Goal: Task Accomplishment & Management: Use online tool/utility

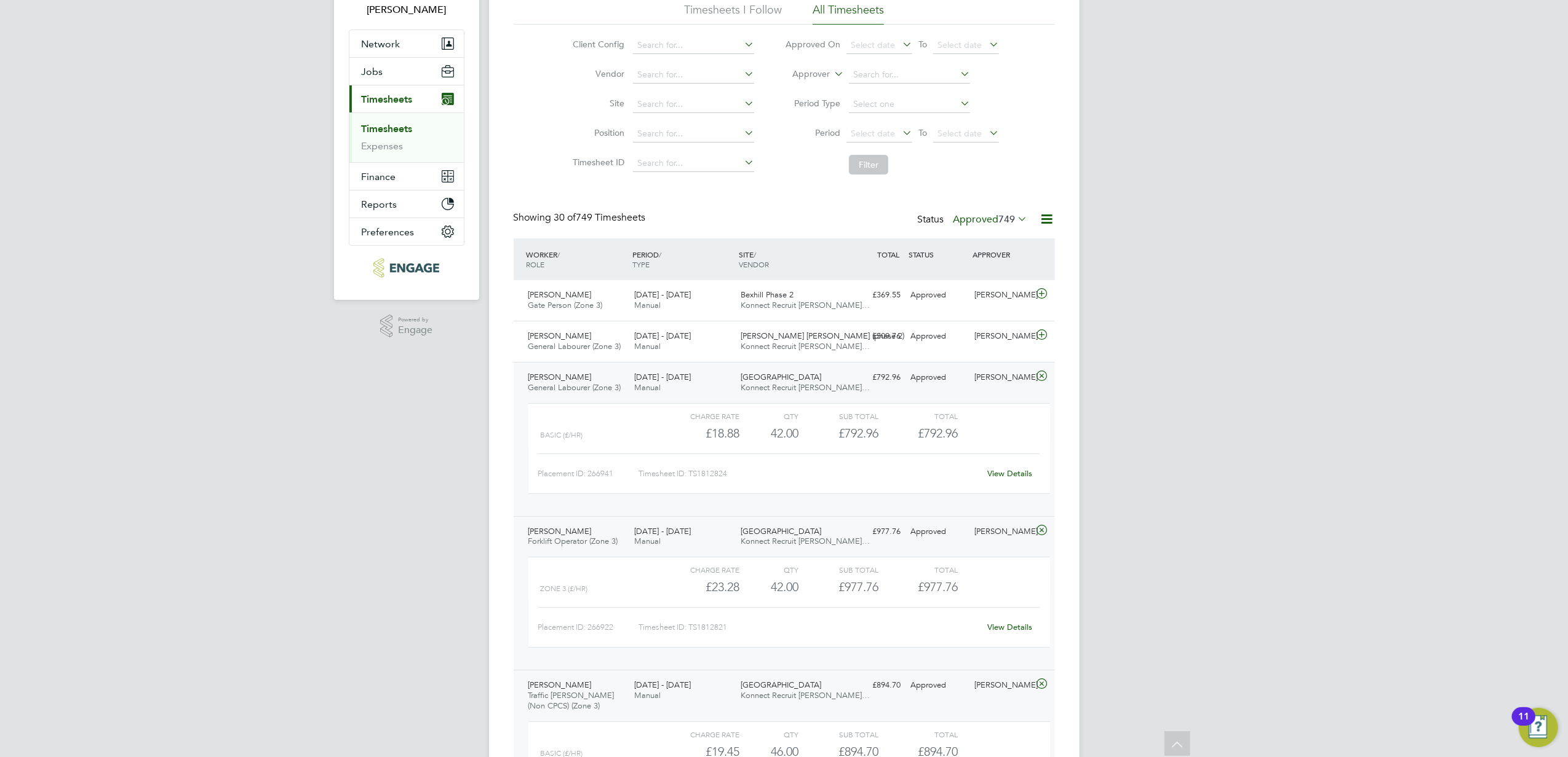
drag, startPoint x: 1191, startPoint y: 141, endPoint x: 1174, endPoint y: 73, distance: 70.1
click at [1005, 301] on div "[PERSON_NAME]" at bounding box center [1001, 295] width 64 height 20
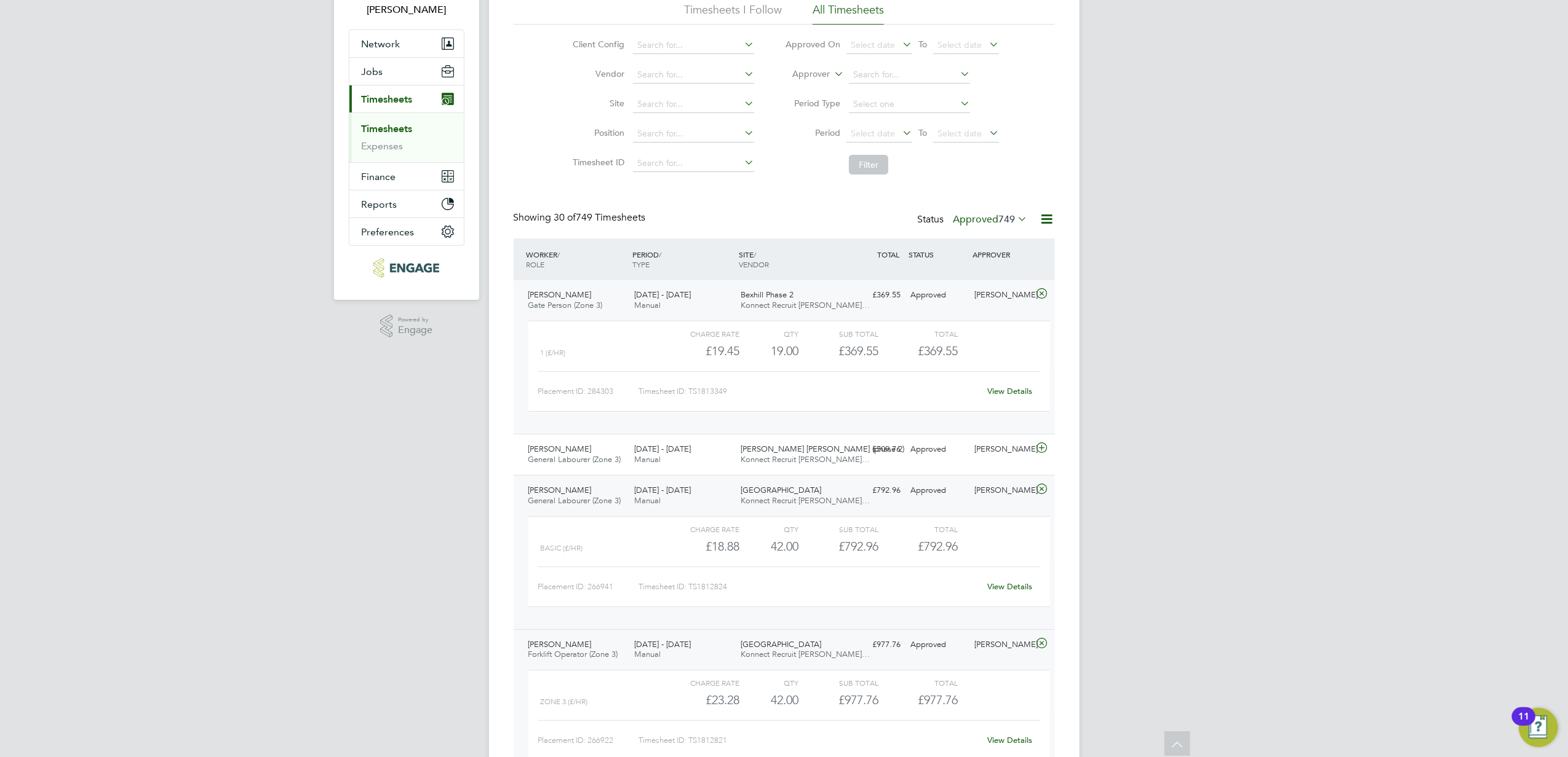
click at [1006, 387] on link "View Details" at bounding box center [1009, 391] width 45 height 11
click at [385, 126] on link "Timesheets" at bounding box center [387, 128] width 51 height 11
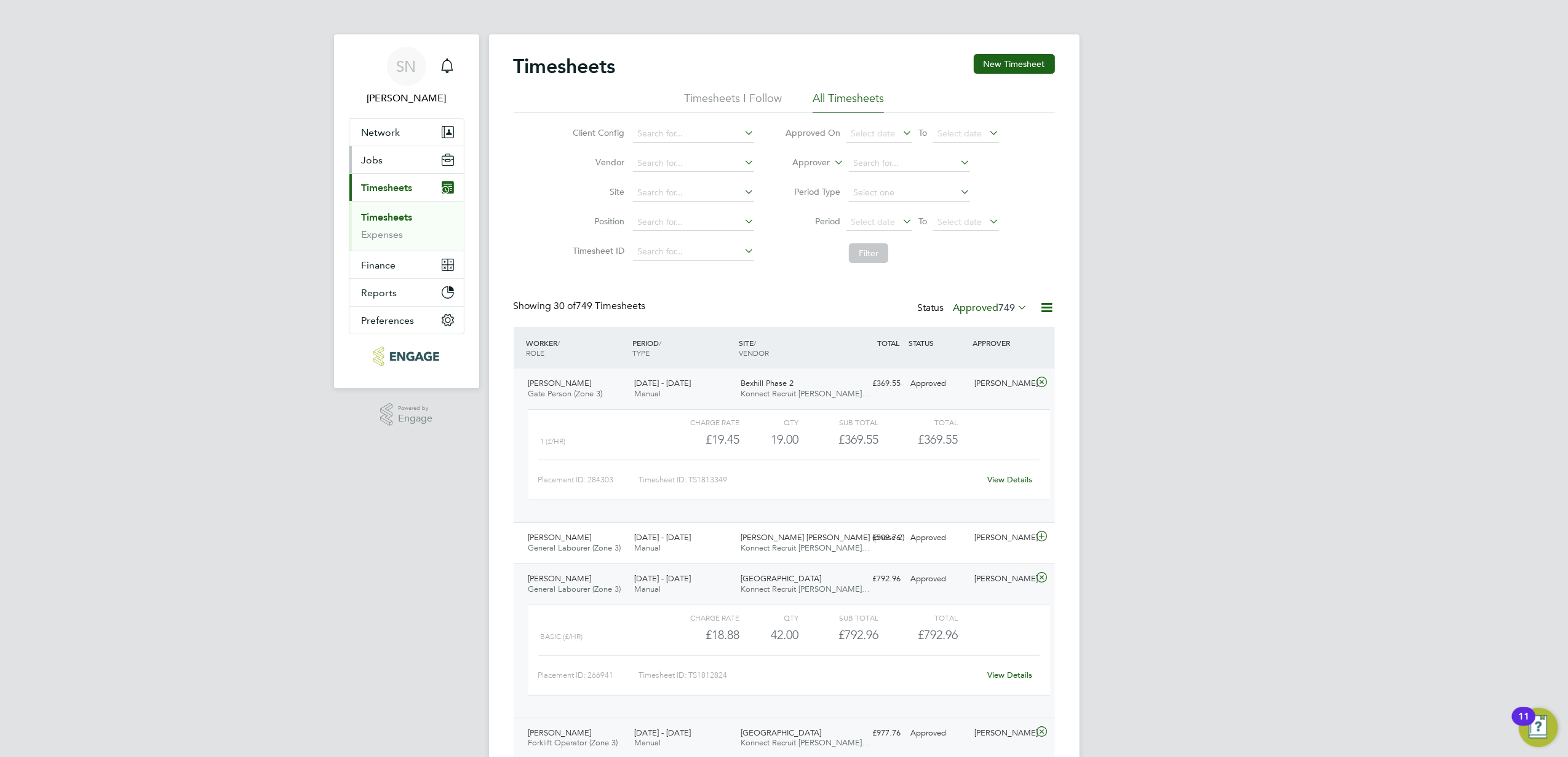
click at [393, 158] on button "Jobs" at bounding box center [406, 160] width 114 height 27
click at [387, 188] on link "Positions" at bounding box center [382, 189] width 41 height 11
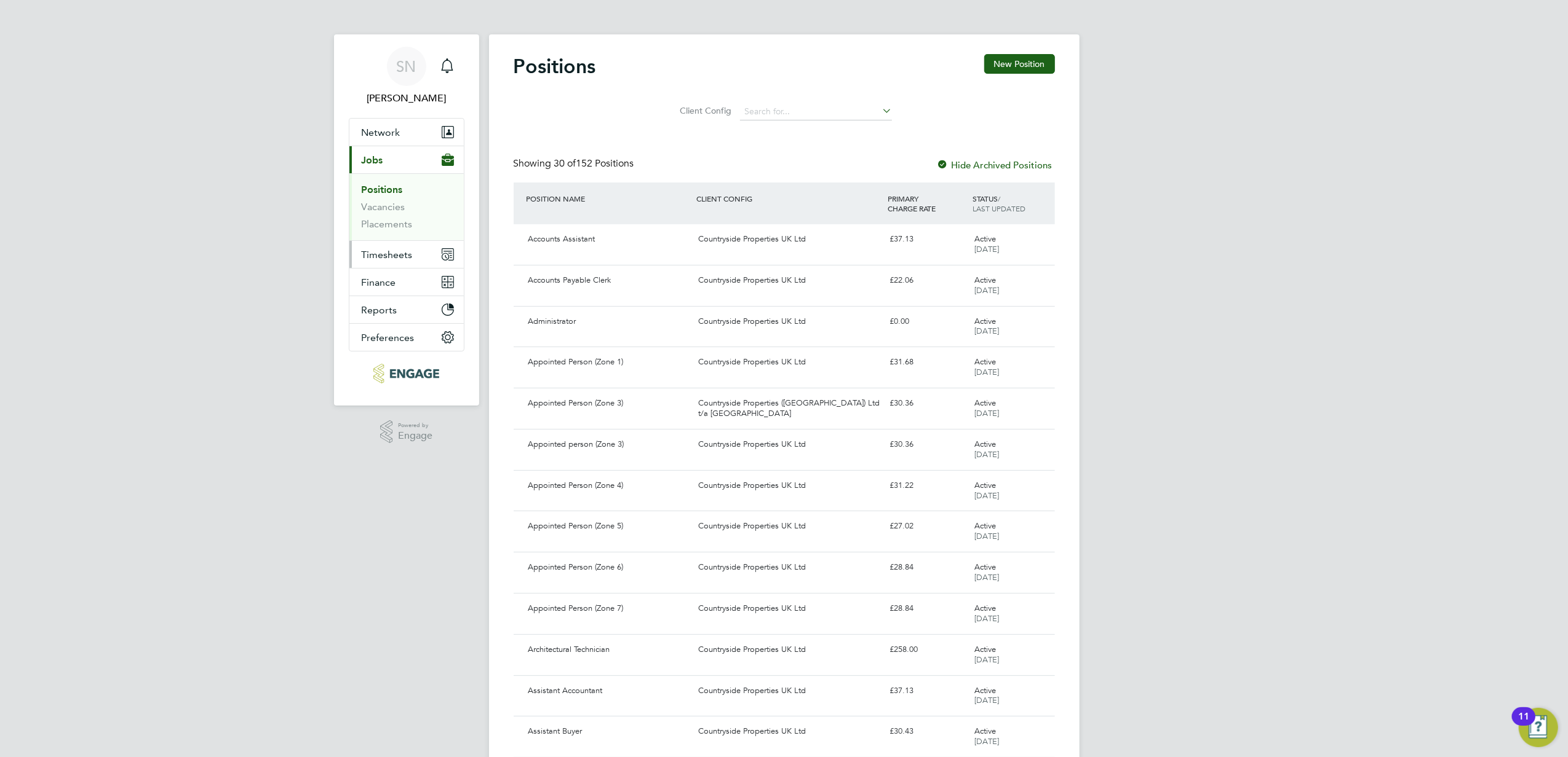
click at [392, 251] on span "Timesheets" at bounding box center [387, 254] width 51 height 11
click at [387, 212] on link "Timesheets" at bounding box center [387, 216] width 51 height 11
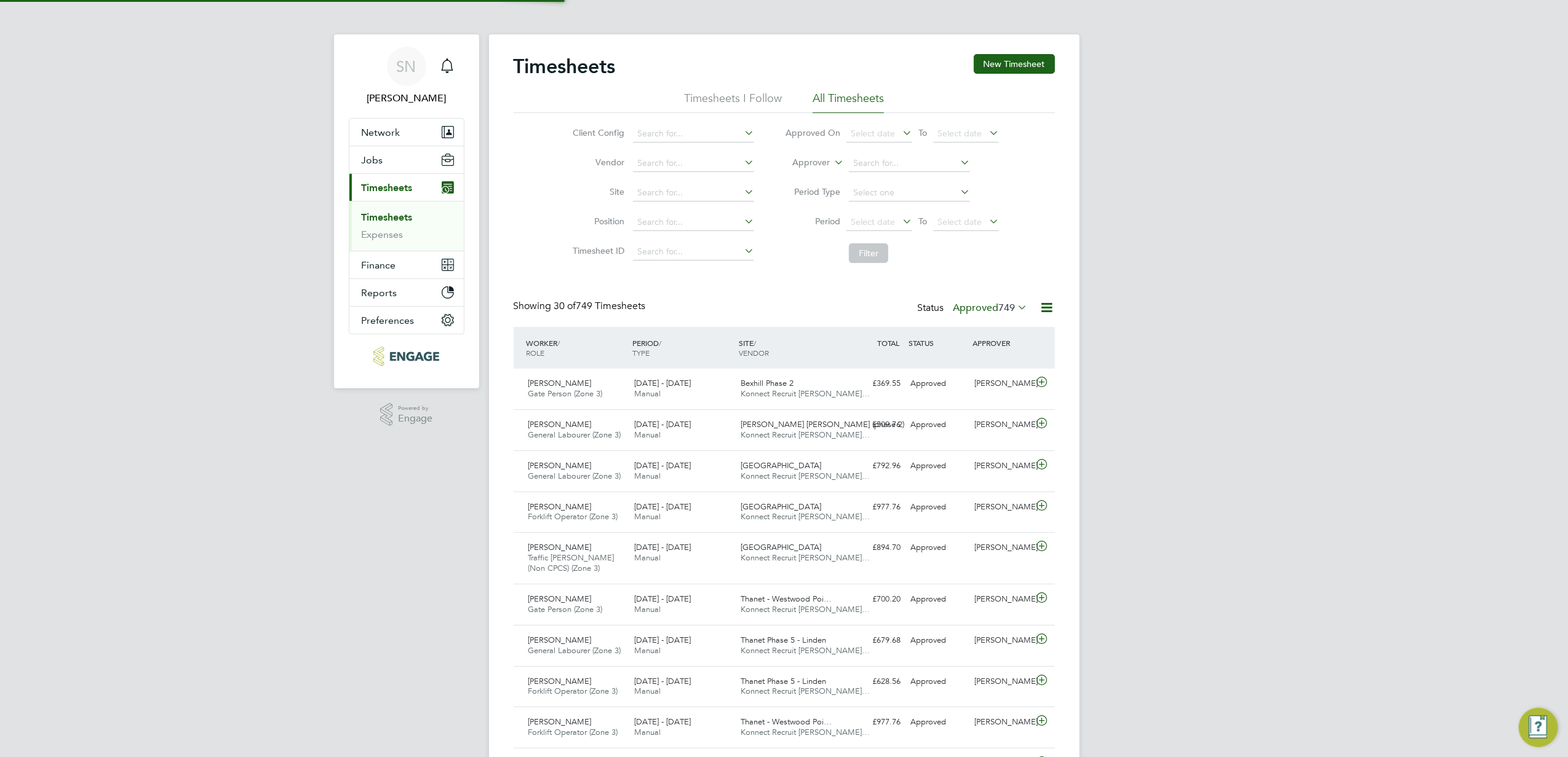
click at [993, 310] on label "Approved 749" at bounding box center [991, 308] width 74 height 12
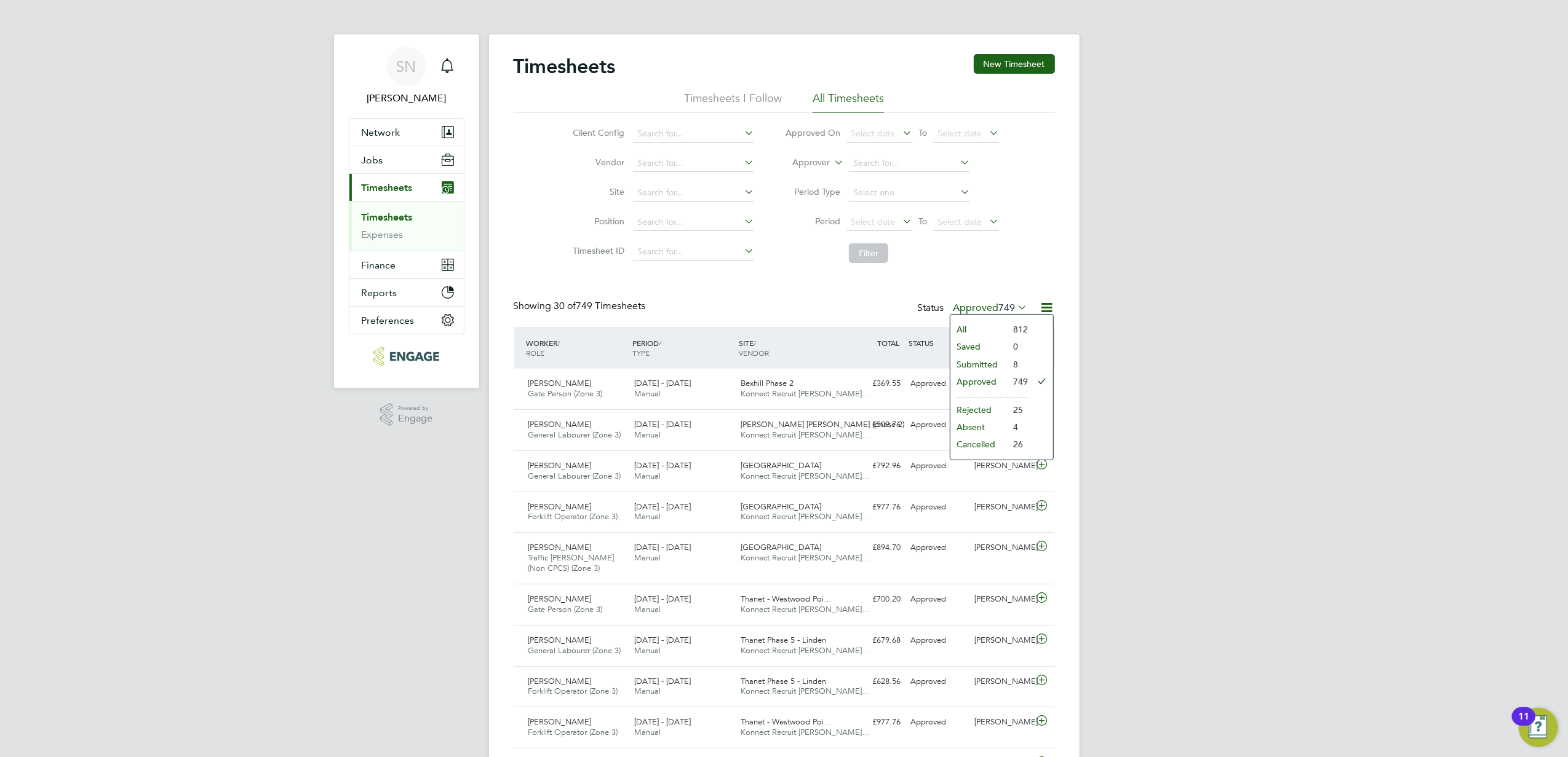
click at [392, 217] on link "Timesheets" at bounding box center [387, 216] width 51 height 11
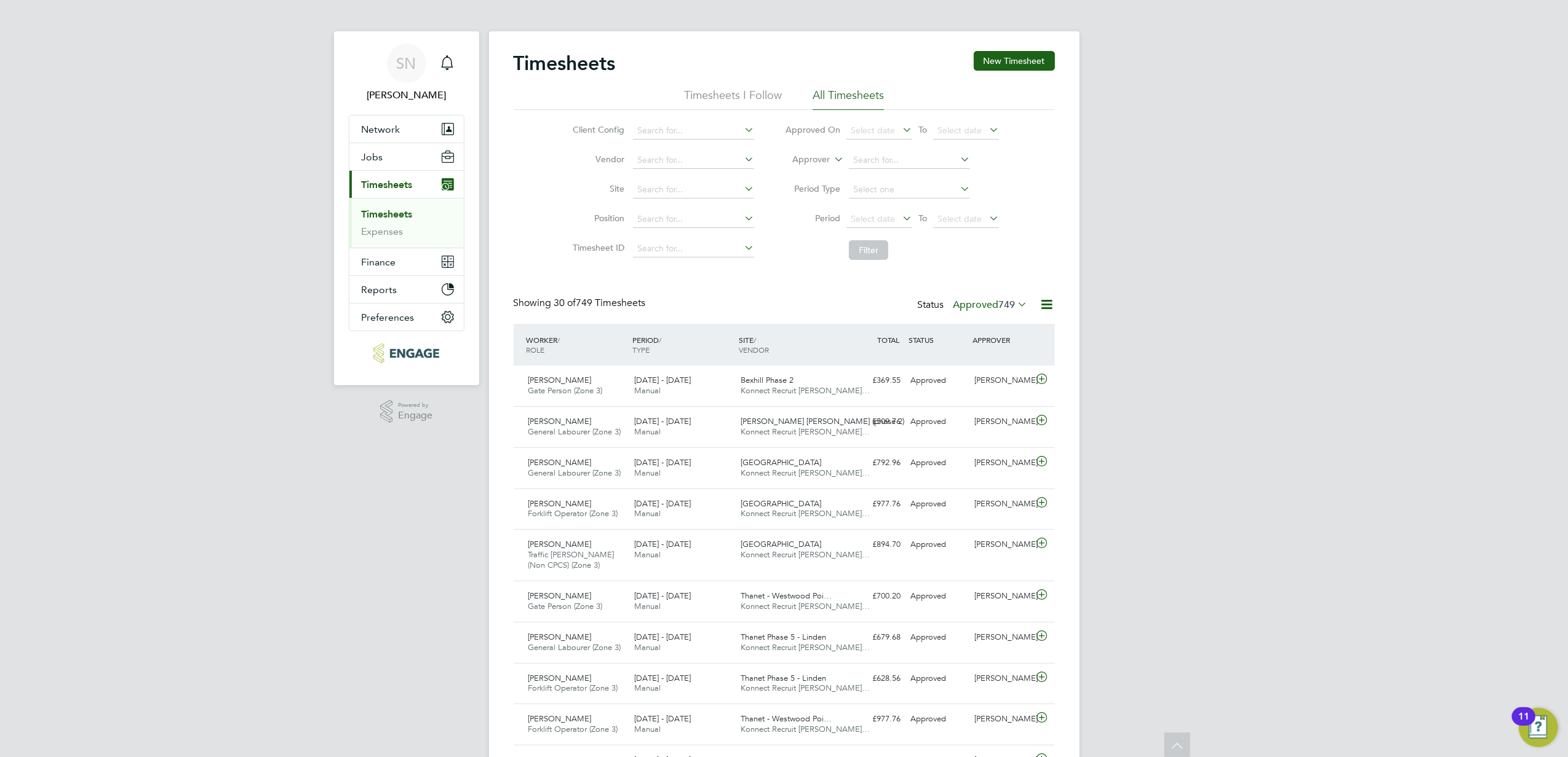
scroll to position [0, 0]
click at [392, 156] on button "Jobs" at bounding box center [406, 160] width 114 height 27
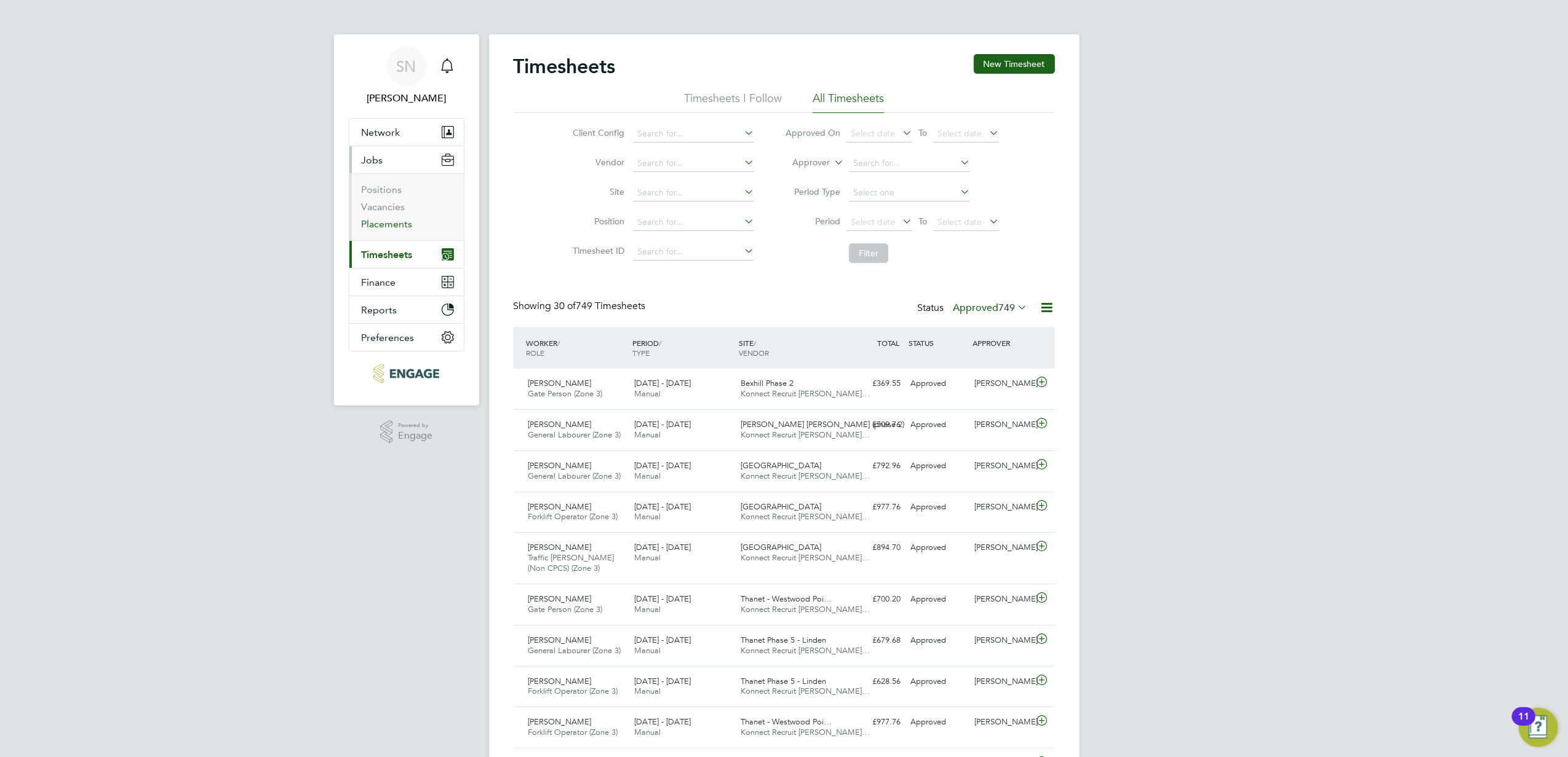
click at [392, 227] on link "Placements" at bounding box center [387, 223] width 51 height 11
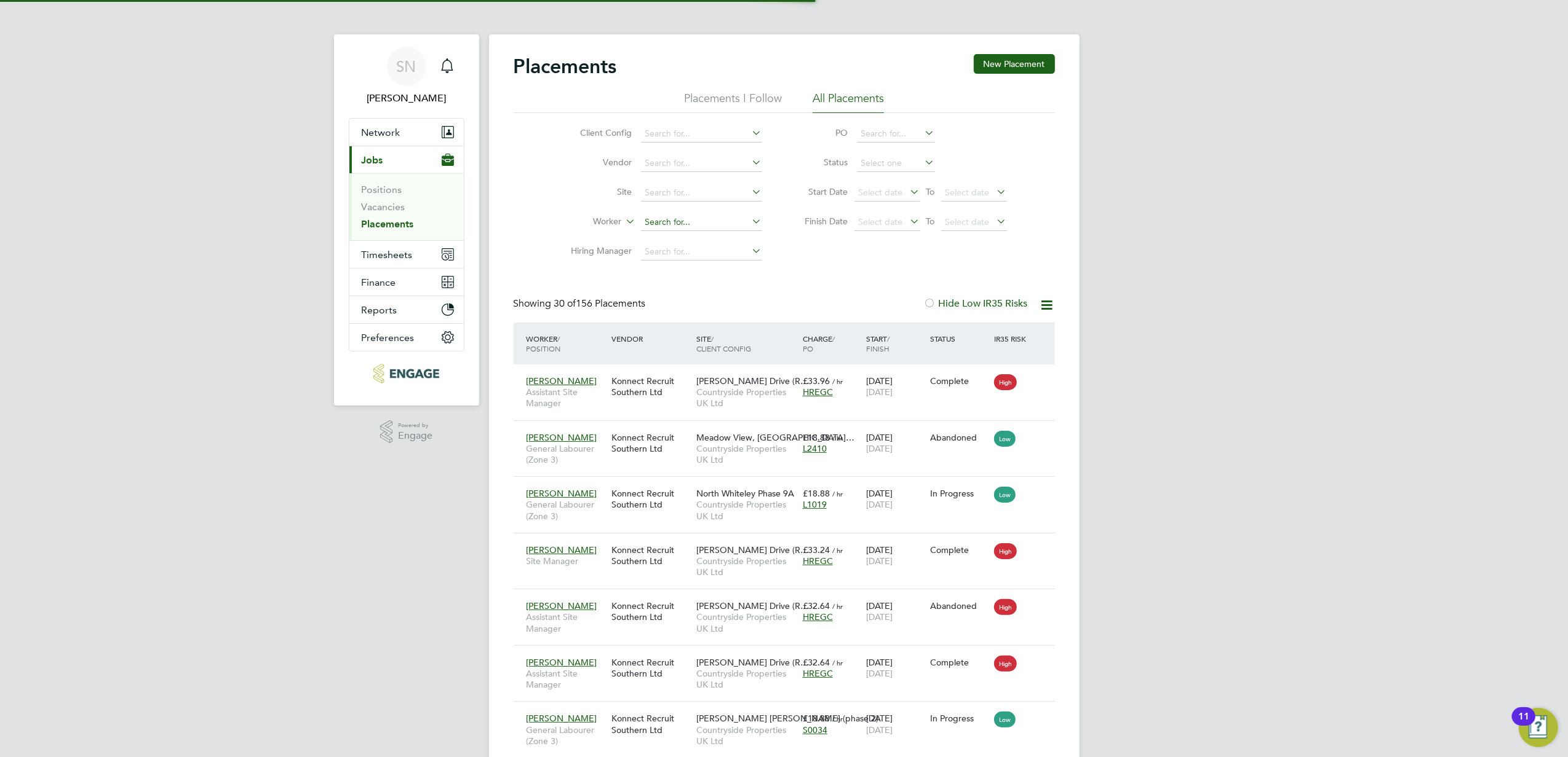
scroll to position [45, 107]
click at [665, 219] on input at bounding box center [701, 222] width 121 height 17
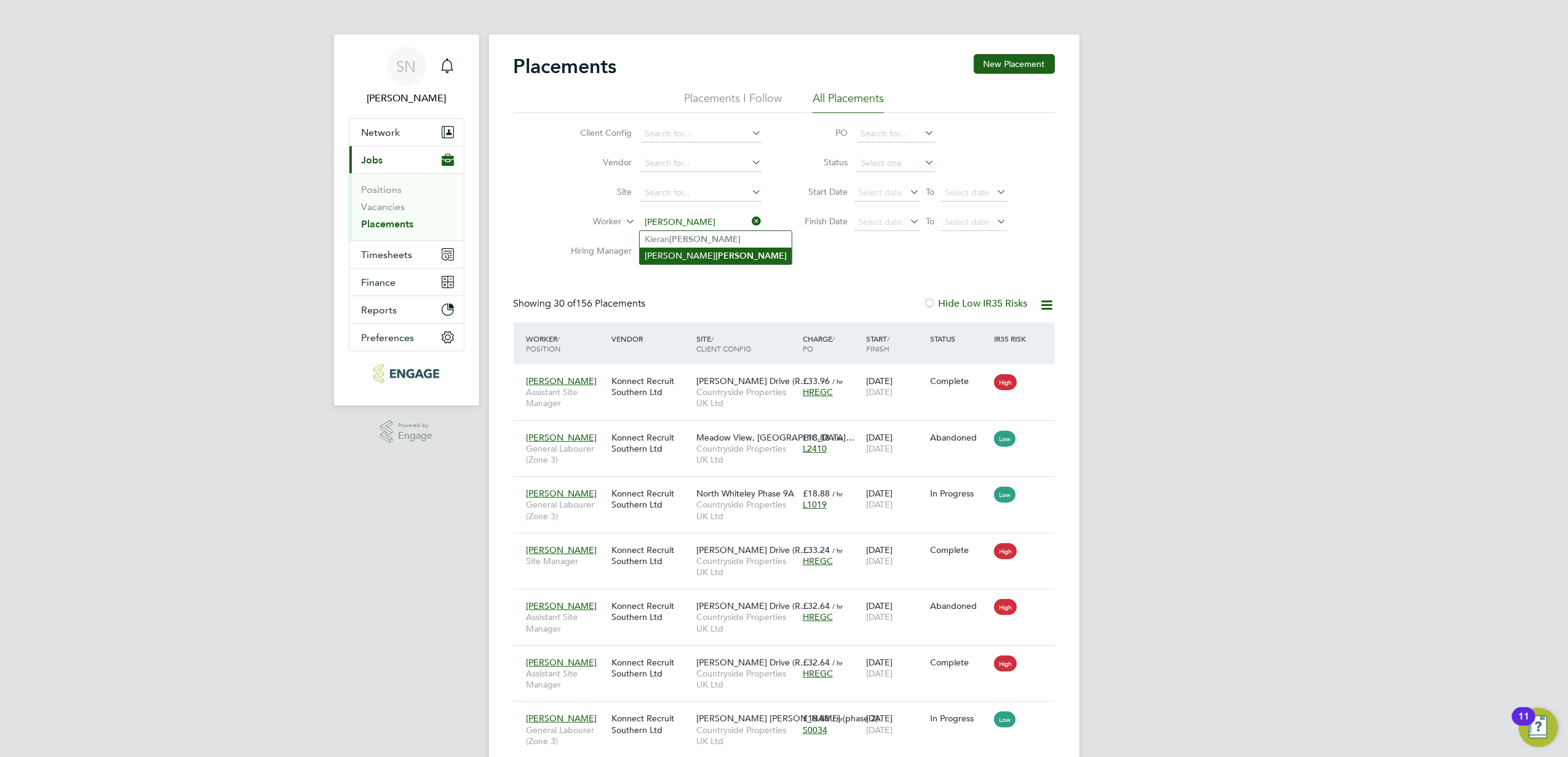
click at [666, 261] on li "[PERSON_NAME]" at bounding box center [716, 255] width 152 height 17
type input "[PERSON_NAME]"
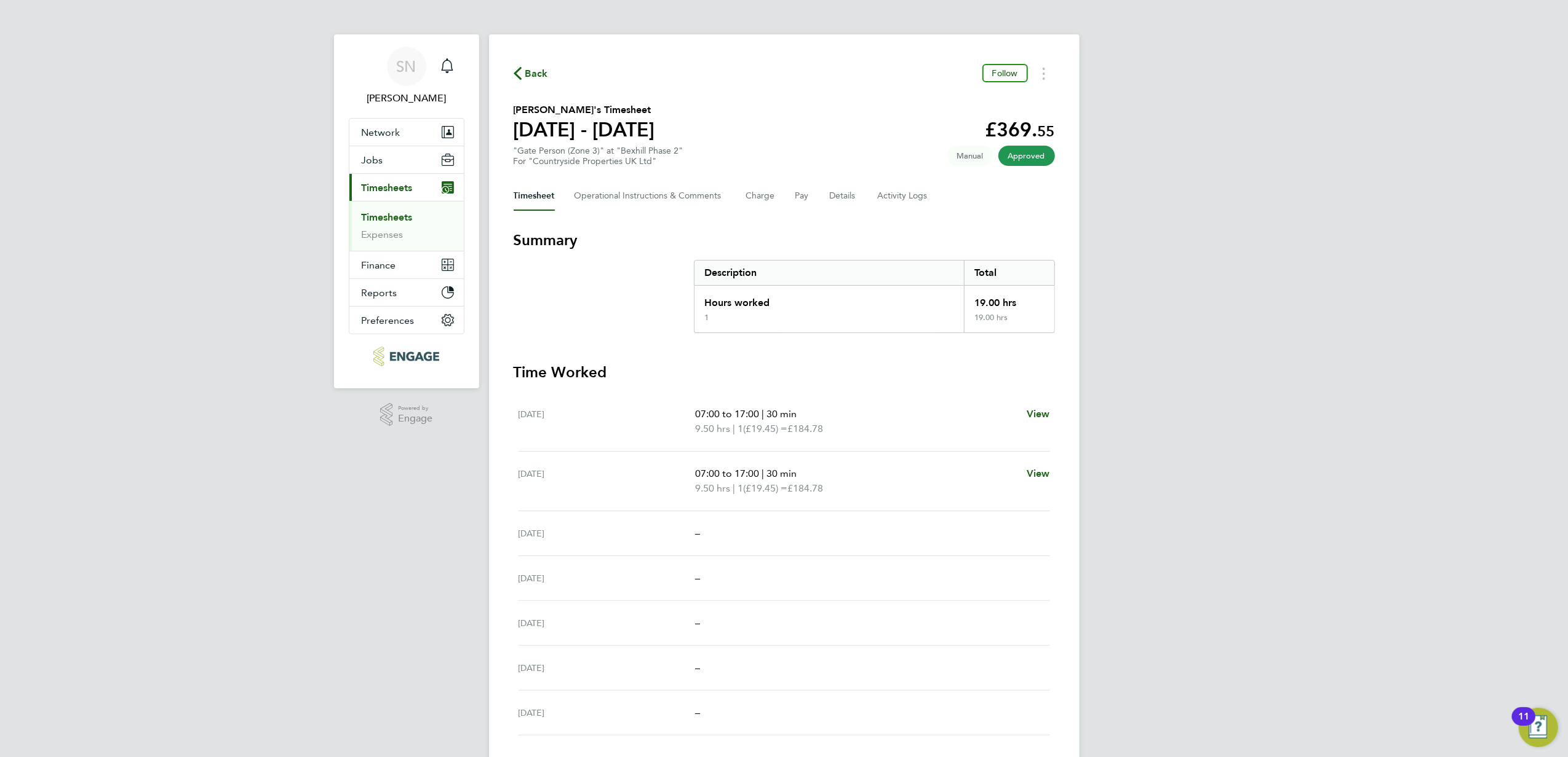
click at [1444, 397] on div "SN Sofia Naylor Notifications Applications: Network Businesses Sites Workers Co…" at bounding box center [784, 392] width 1568 height 785
